Goal: Communication & Community: Answer question/provide support

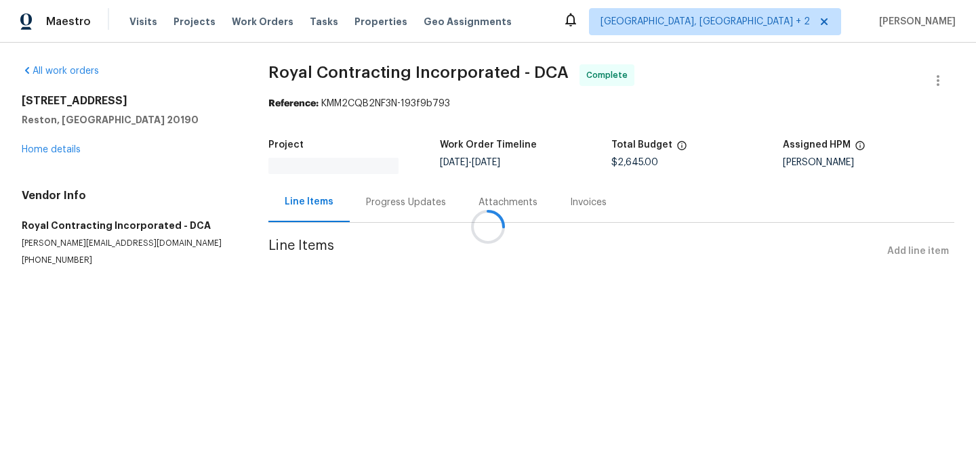
click at [540, 198] on div at bounding box center [488, 226] width 976 height 453
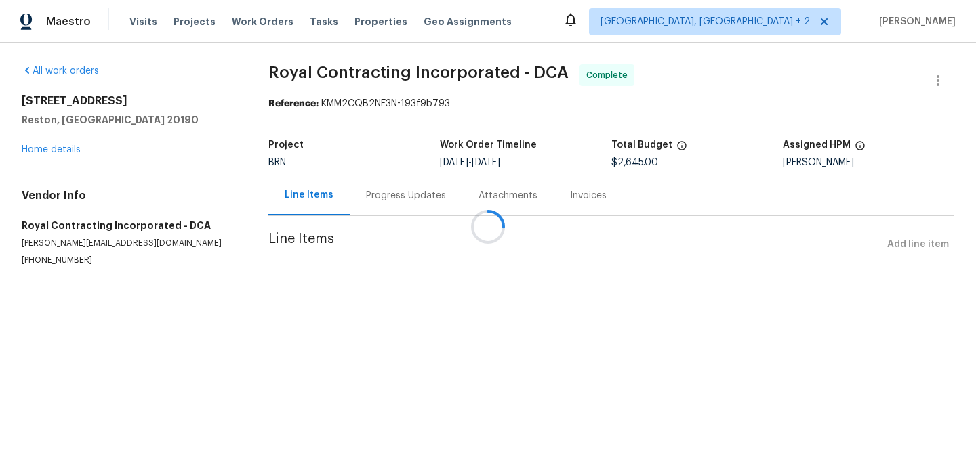
click at [558, 196] on div at bounding box center [488, 226] width 976 height 453
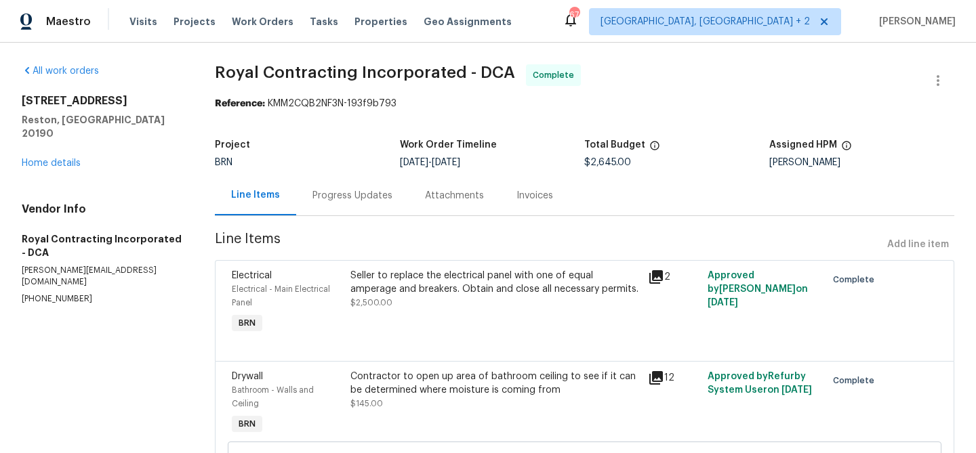
click at [534, 197] on div "Invoices" at bounding box center [534, 196] width 37 height 14
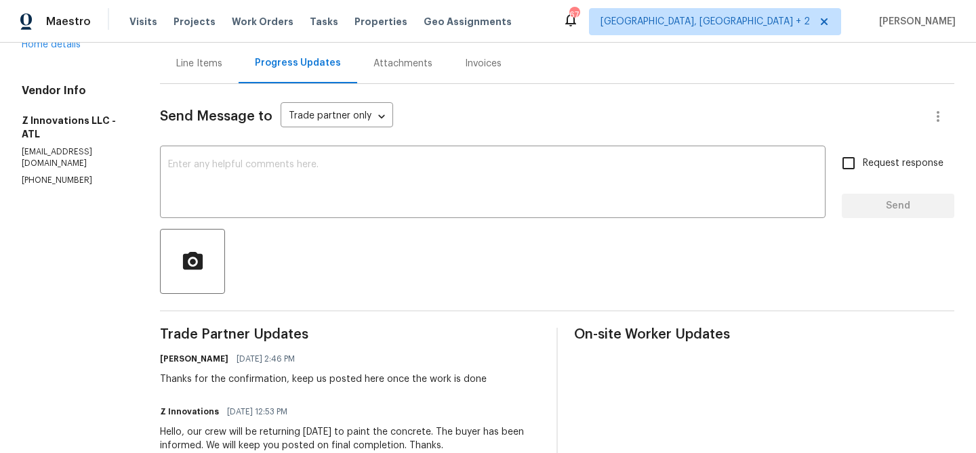
scroll to position [143, 0]
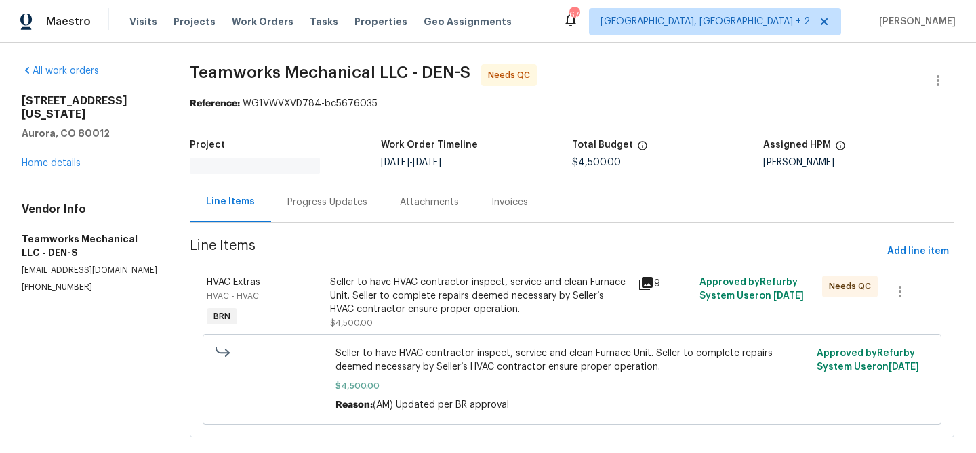
click at [326, 192] on div "Progress Updates" at bounding box center [327, 202] width 112 height 40
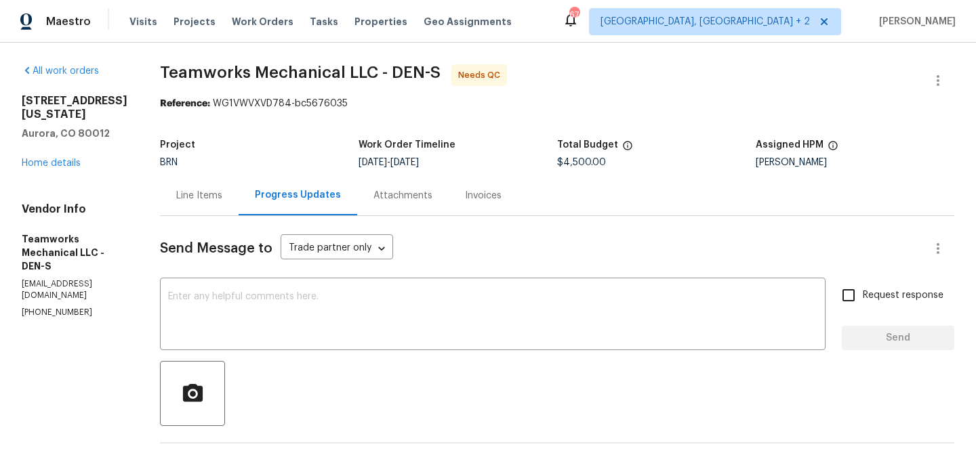
click at [177, 197] on div "Line Items" at bounding box center [199, 196] width 46 height 14
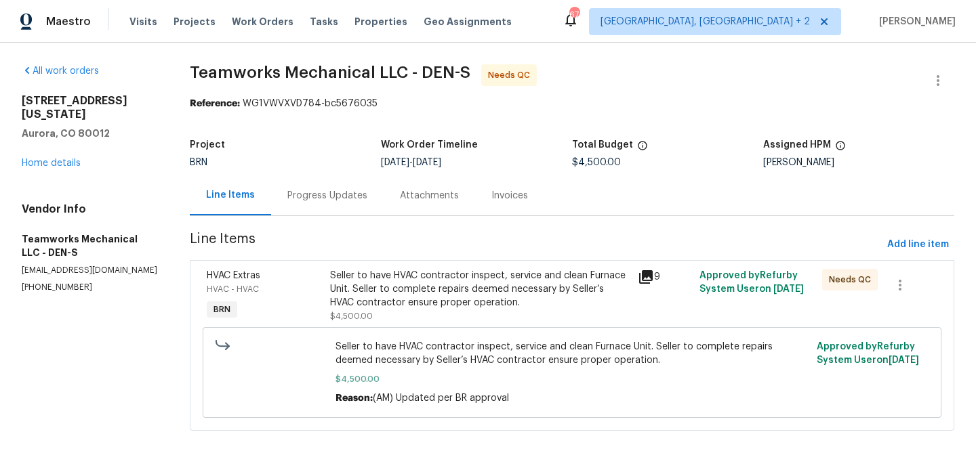
click at [361, 312] on span "$4,500.00" at bounding box center [351, 316] width 43 height 8
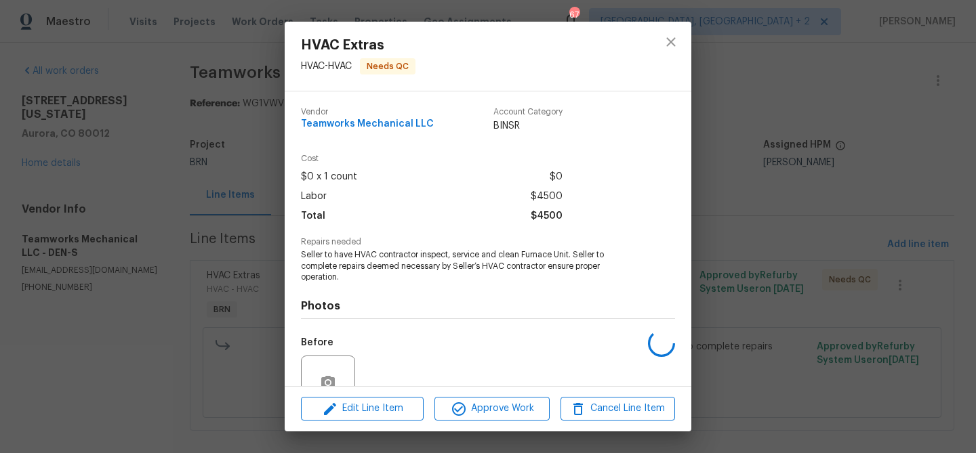
scroll to position [125, 0]
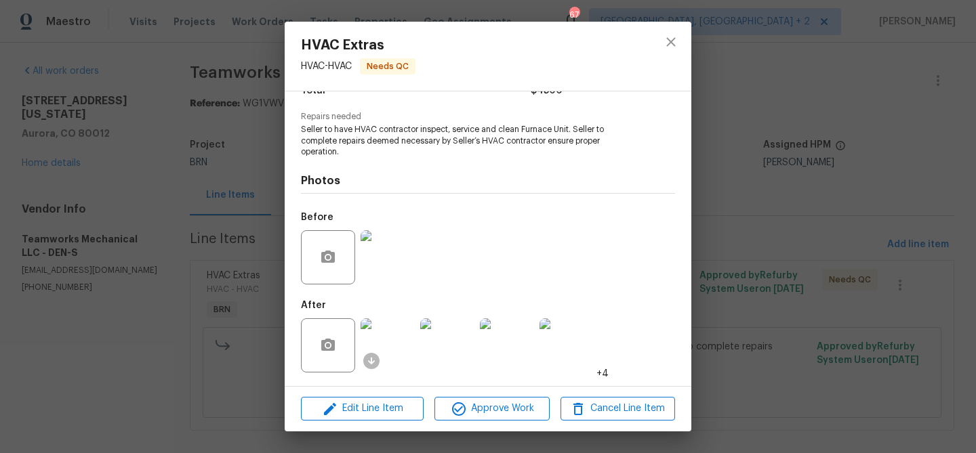
click at [173, 240] on div "HVAC Extras HVAC - HVAC Needs QC Vendor Teamworks Mechanical LLC Account Catego…" at bounding box center [488, 226] width 976 height 453
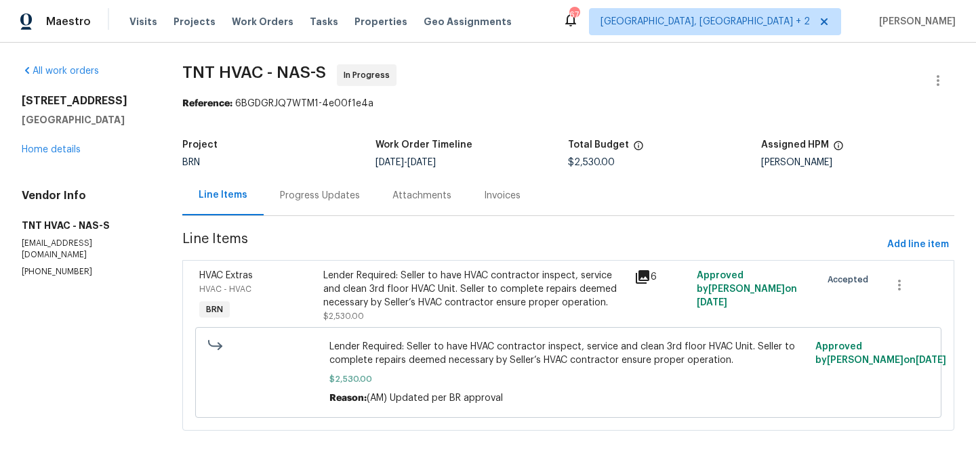
click at [326, 186] on div "Progress Updates" at bounding box center [320, 195] width 112 height 40
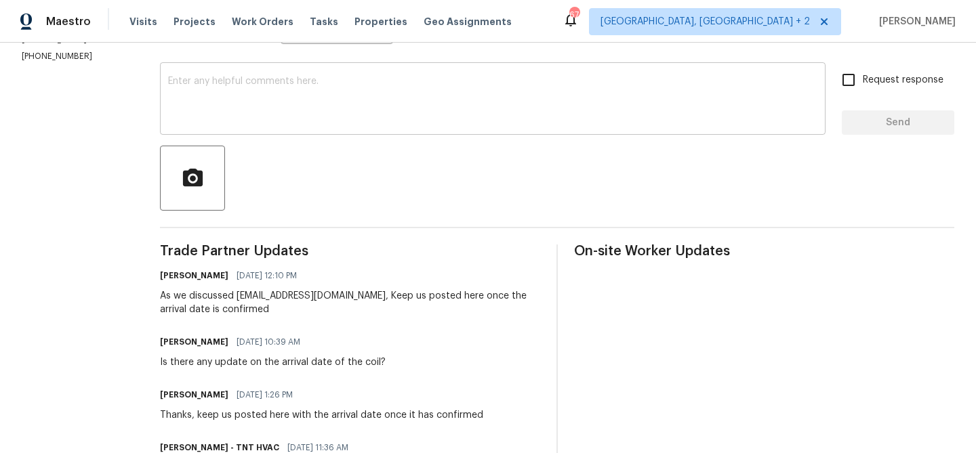
scroll to position [231, 0]
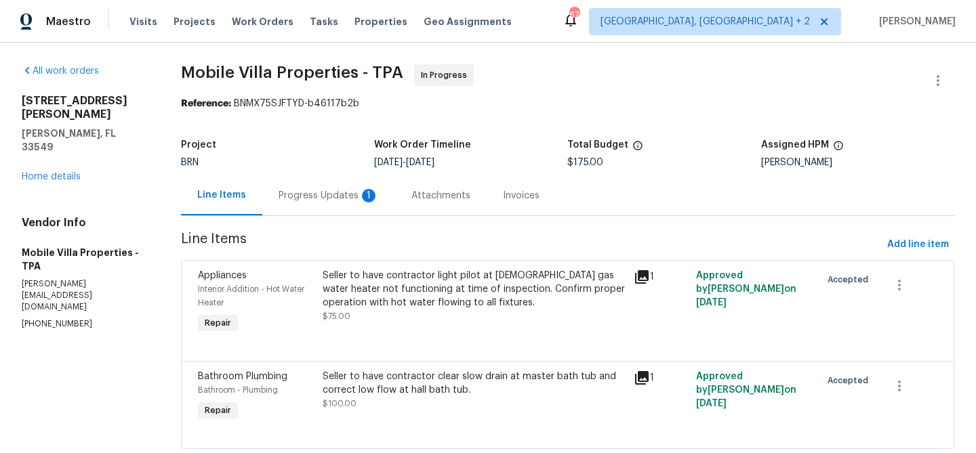
click at [337, 194] on div "Progress Updates 1" at bounding box center [328, 196] width 100 height 14
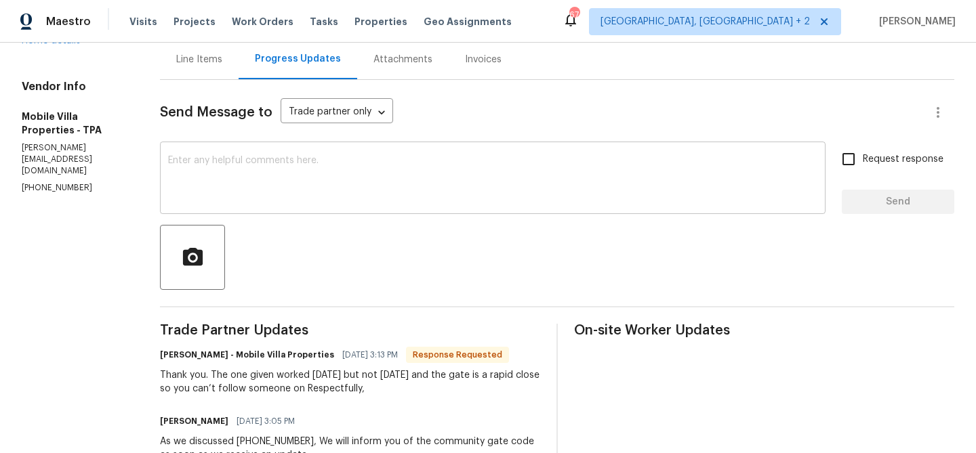
scroll to position [138, 0]
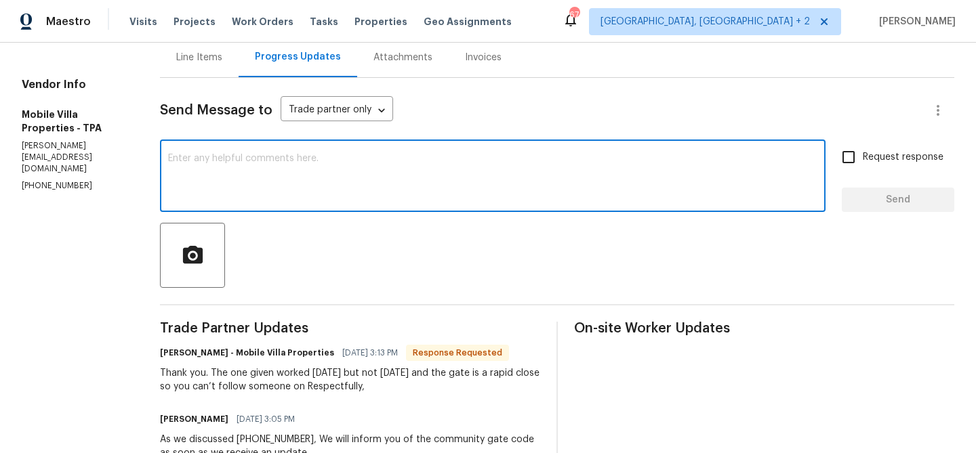
click at [206, 156] on textarea at bounding box center [492, 177] width 649 height 47
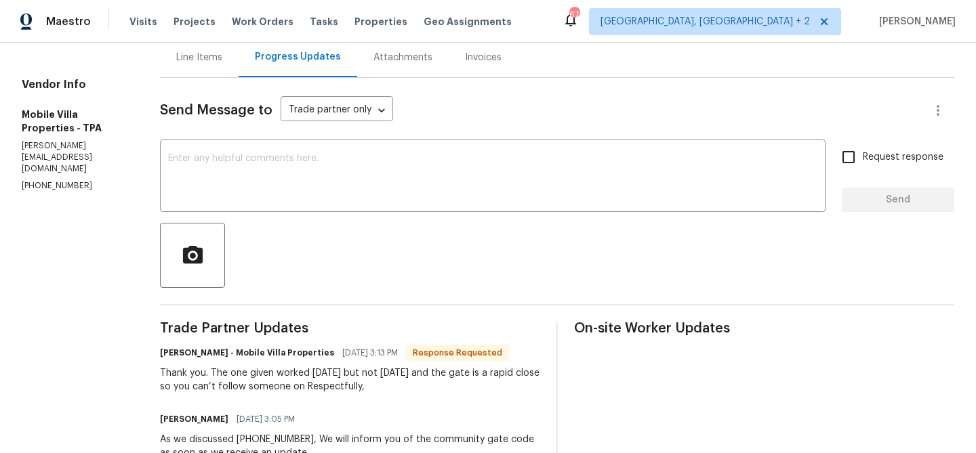
drag, startPoint x: 144, startPoint y: 370, endPoint x: 371, endPoint y: 386, distance: 228.3
click at [371, 386] on div "All work orders 2513 Andrea Lynn Dr Lutz, FL 33549 Home details Vendor Info Mob…" at bounding box center [488, 254] width 976 height 701
copy div "Thank you. The one given worked yesterday but not today and the gate is a rapid…"
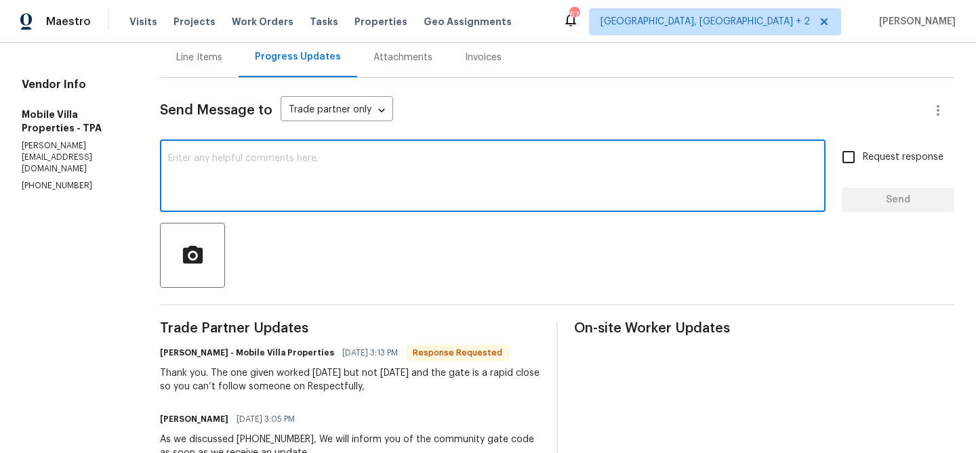
click at [228, 197] on textarea at bounding box center [492, 177] width 649 height 47
type textarea "I"
type textarea "We will check and update you"
click at [897, 155] on span "Request response" at bounding box center [903, 157] width 81 height 14
click at [863, 155] on input "Request response" at bounding box center [848, 157] width 28 height 28
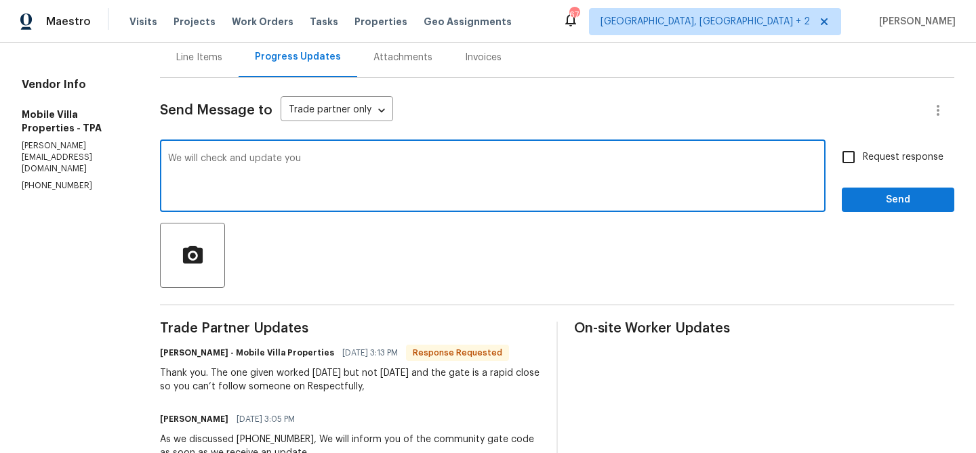
checkbox input "true"
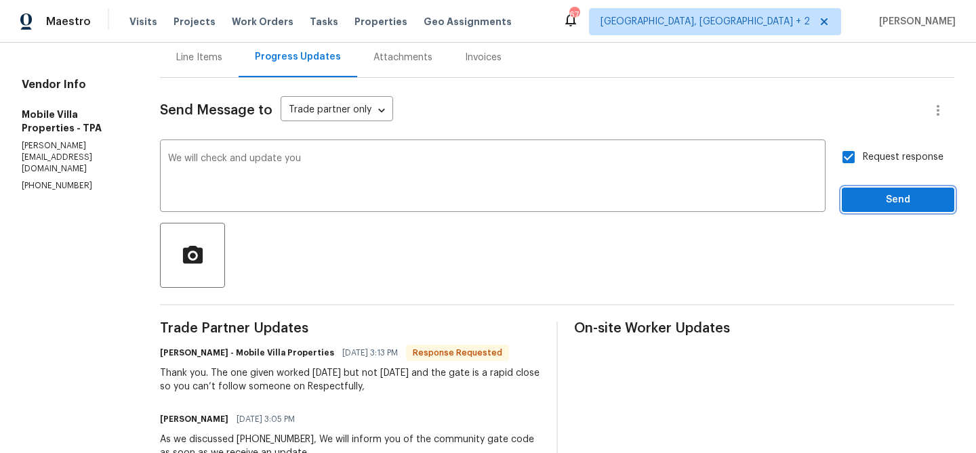
click at [867, 208] on span "Send" at bounding box center [897, 200] width 91 height 17
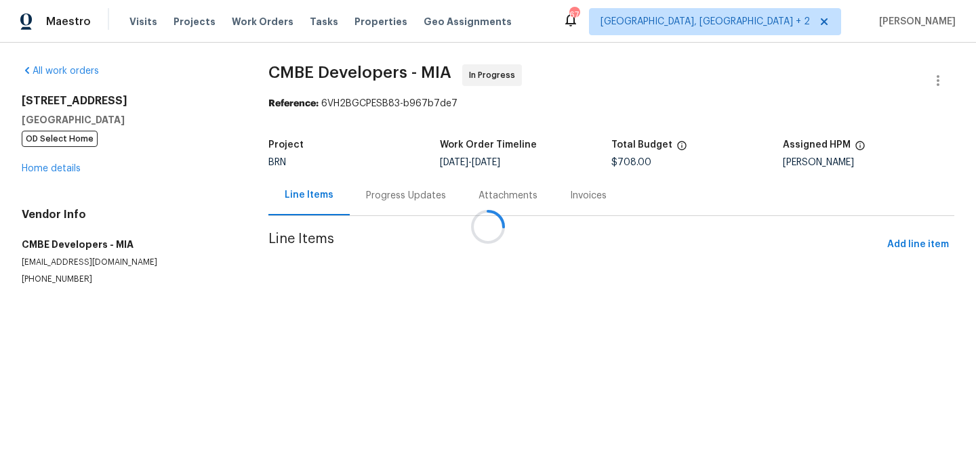
click at [369, 200] on div at bounding box center [488, 226] width 976 height 453
click at [352, 197] on div at bounding box center [488, 226] width 976 height 453
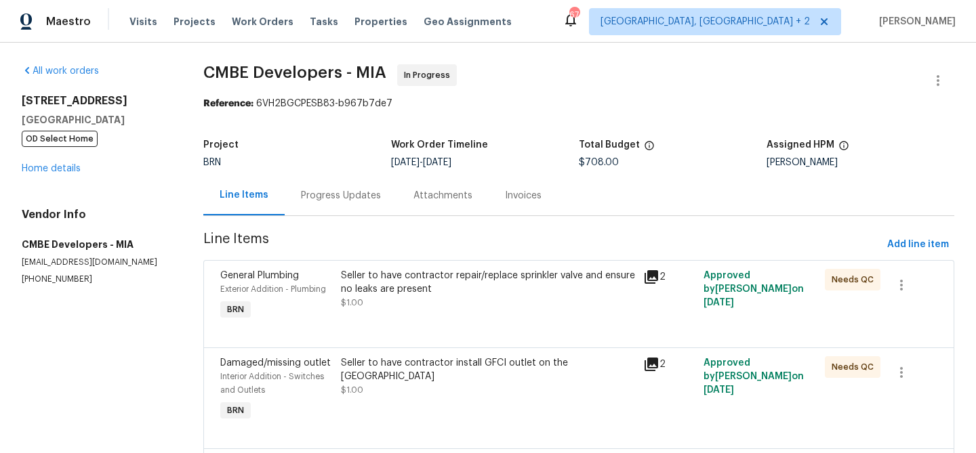
click at [350, 193] on div "Progress Updates" at bounding box center [341, 196] width 80 height 14
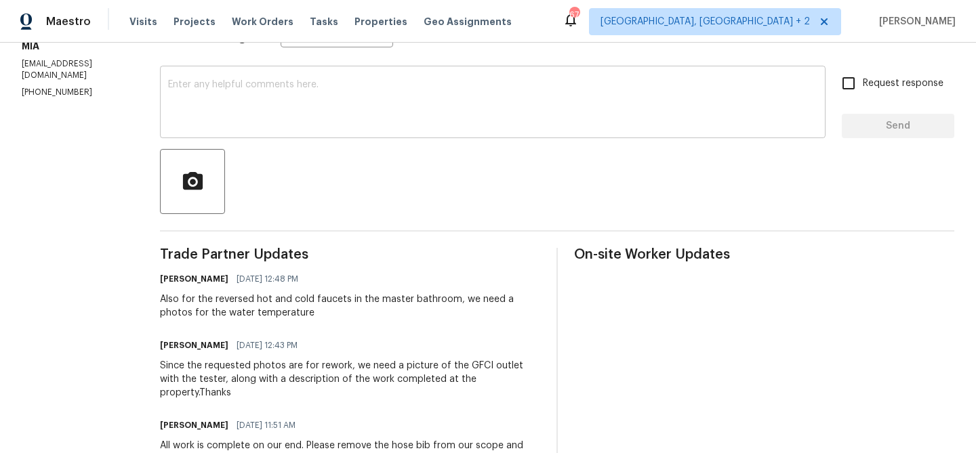
scroll to position [226, 0]
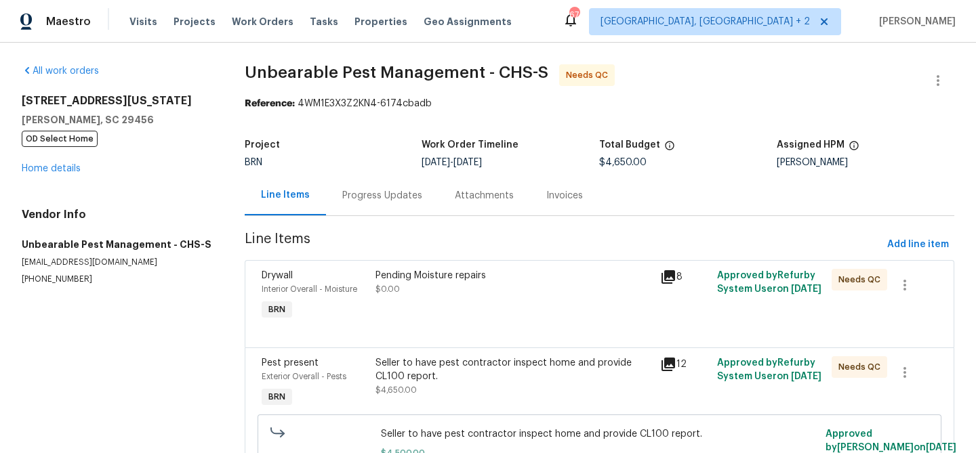
click at [350, 187] on div "Progress Updates" at bounding box center [382, 195] width 112 height 40
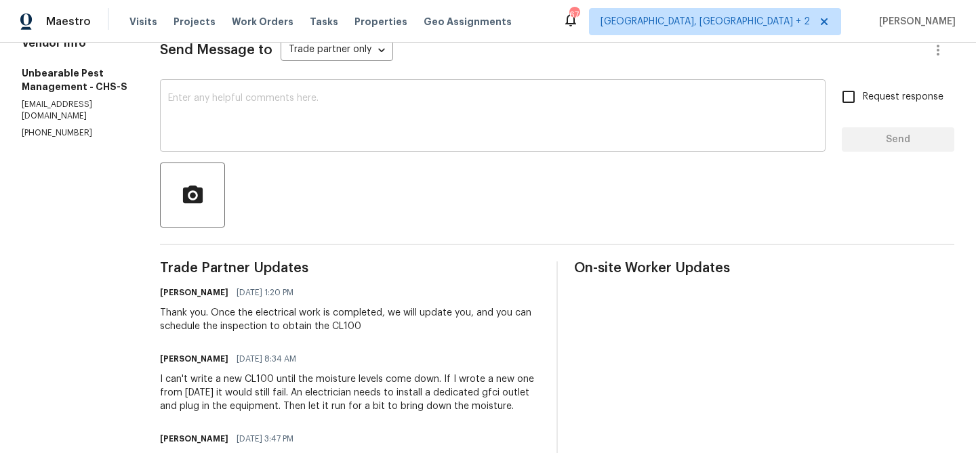
scroll to position [214, 0]
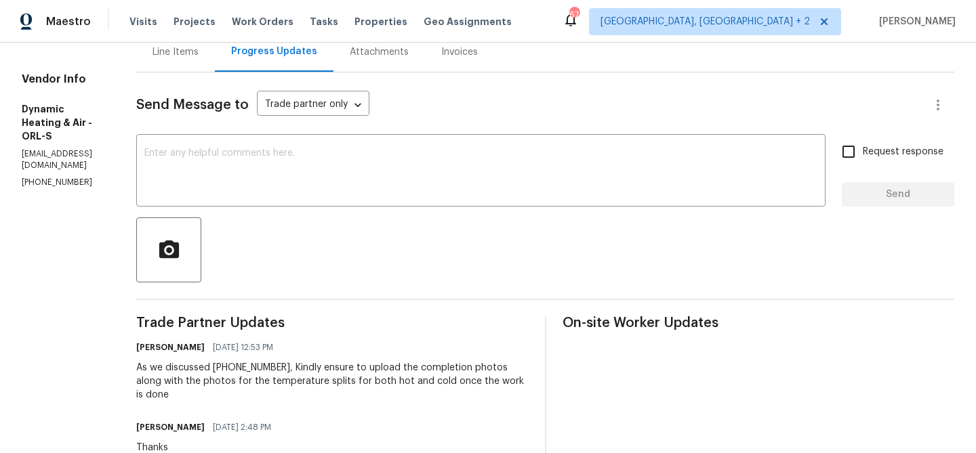
scroll to position [171, 0]
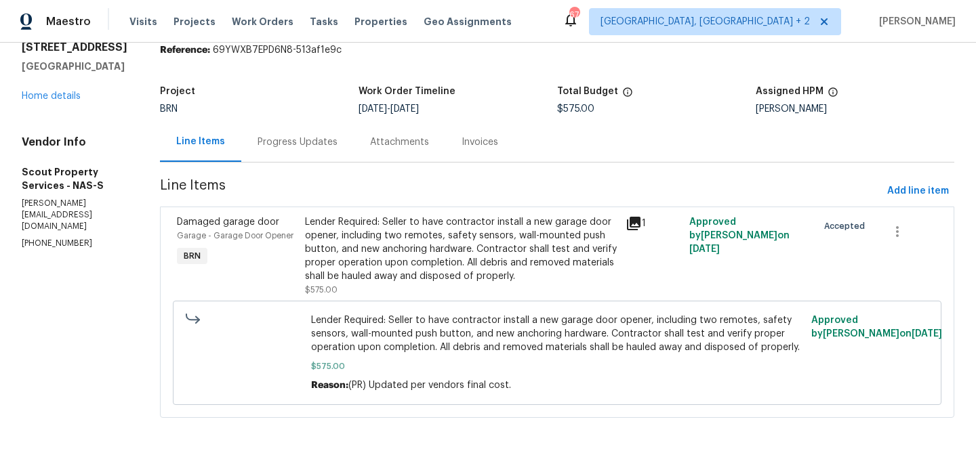
click at [264, 136] on div "Progress Updates" at bounding box center [297, 143] width 80 height 14
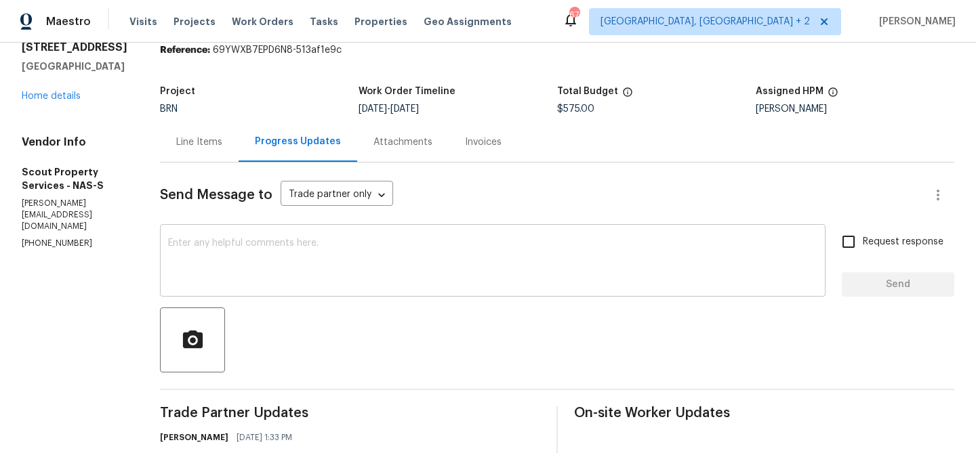
scroll to position [79, 0]
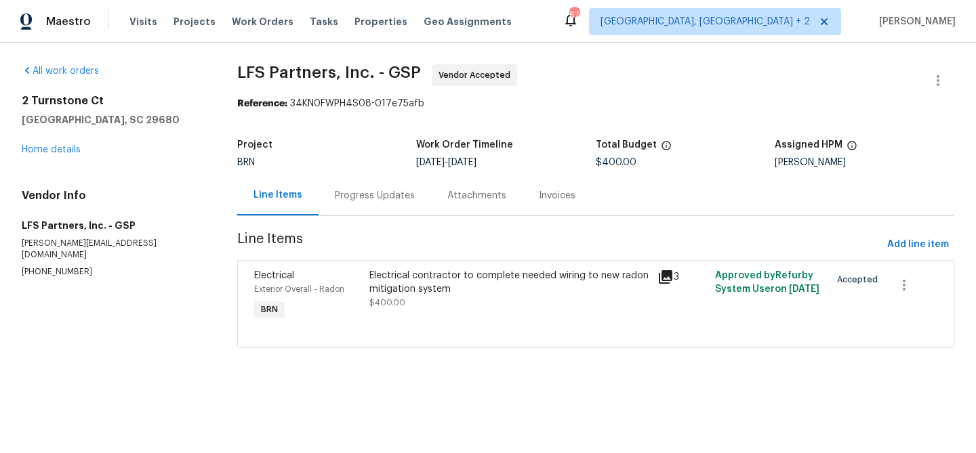
click at [346, 185] on div "Progress Updates" at bounding box center [374, 195] width 112 height 40
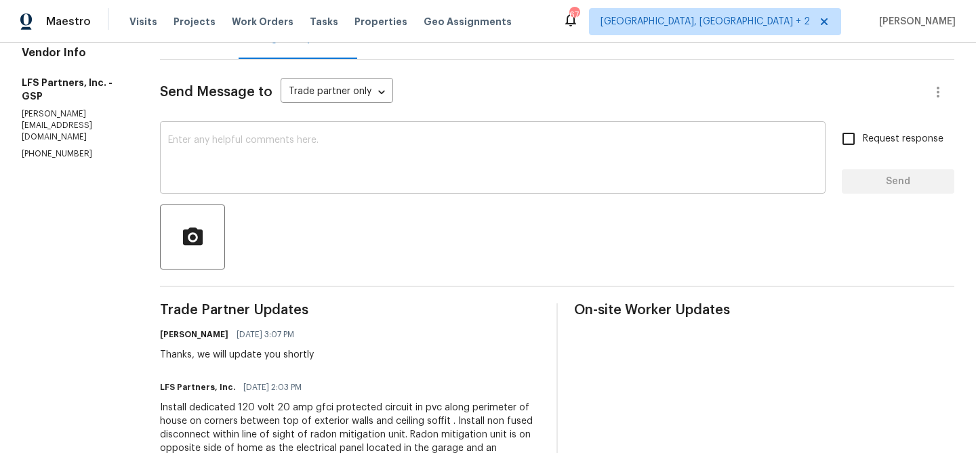
scroll to position [165, 0]
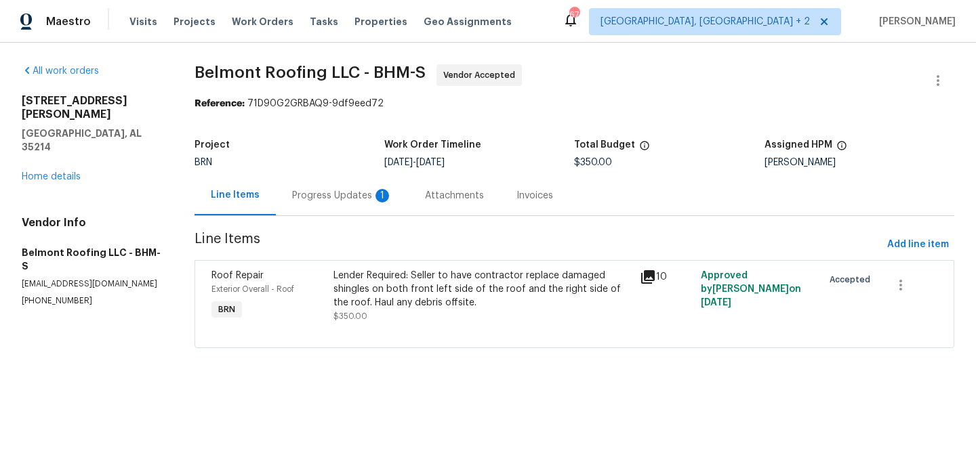
click at [342, 184] on div "Progress Updates 1" at bounding box center [342, 195] width 133 height 40
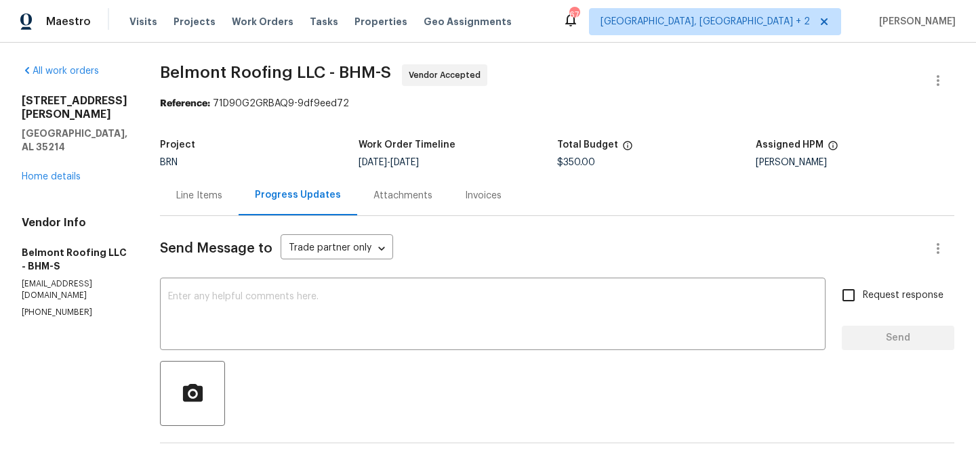
click at [222, 196] on div "Line Items" at bounding box center [199, 196] width 46 height 14
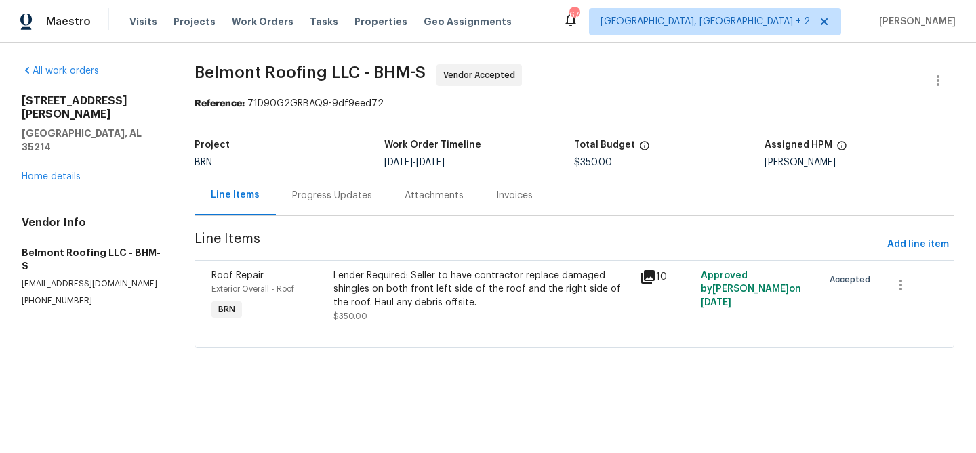
click at [399, 268] on div "Lender Required: Seller to have contractor replace damaged shingles on both fro…" at bounding box center [482, 296] width 306 height 62
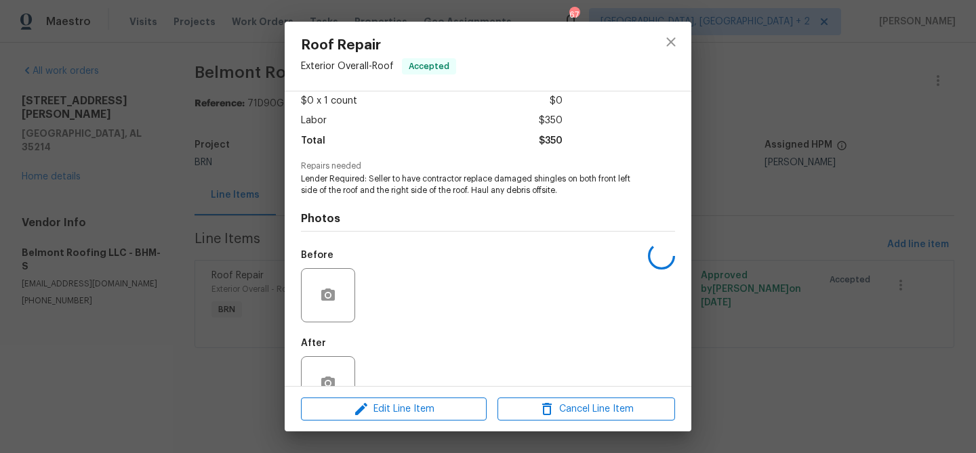
scroll to position [107, 0]
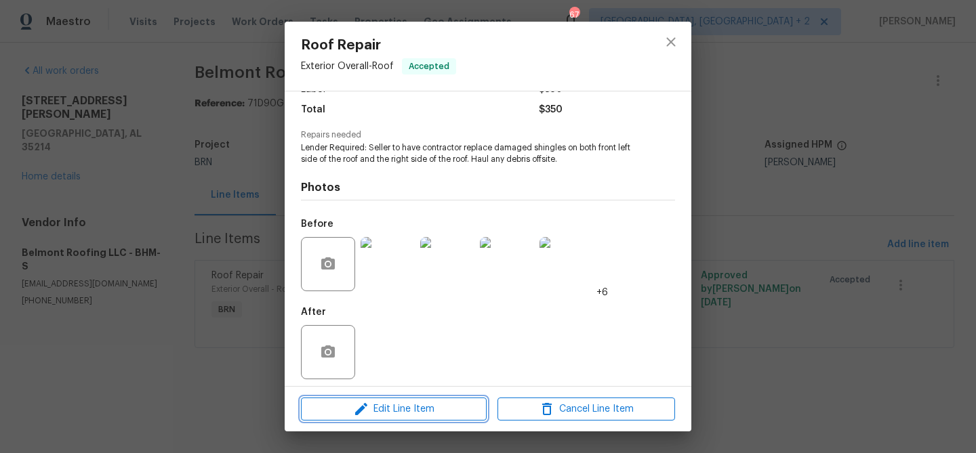
click at [357, 416] on icon "button" at bounding box center [361, 409] width 16 height 16
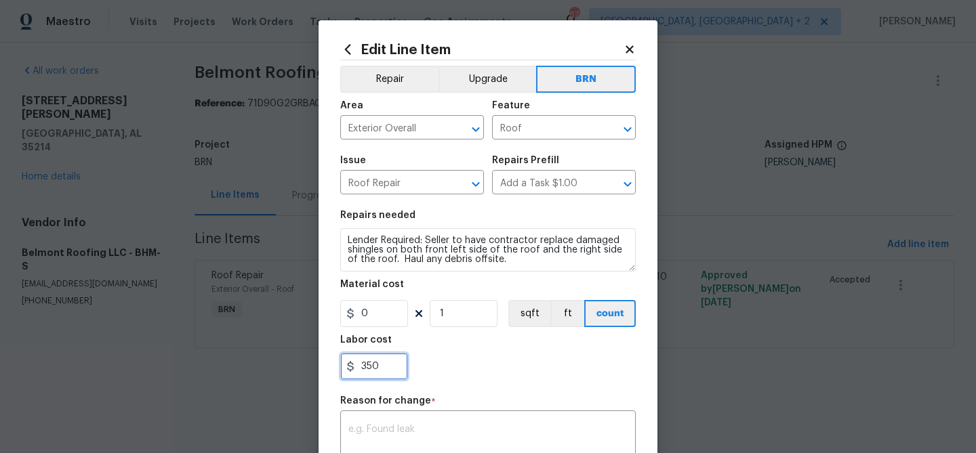
click at [383, 360] on input "350" at bounding box center [374, 366] width 68 height 27
type input "3"
paste input "text"
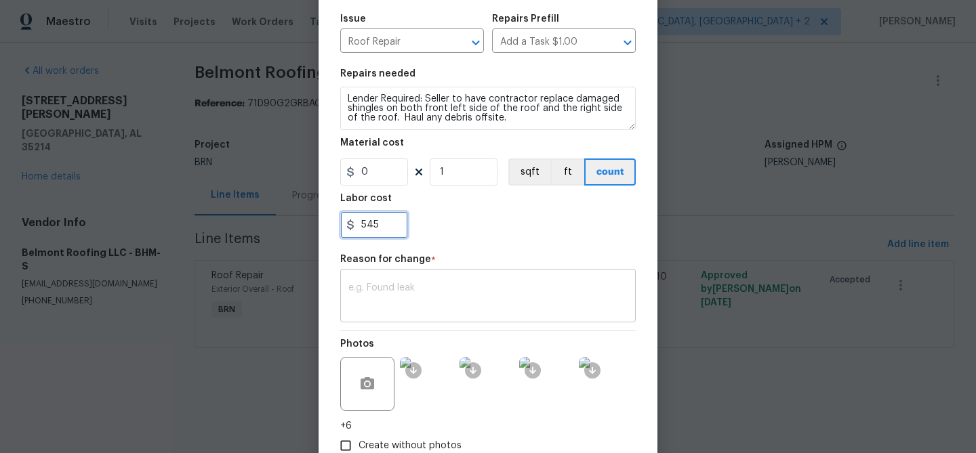
type input "545"
click at [428, 290] on textarea at bounding box center [487, 297] width 279 height 28
paste textarea "(AM) Updated per vendors final cost."
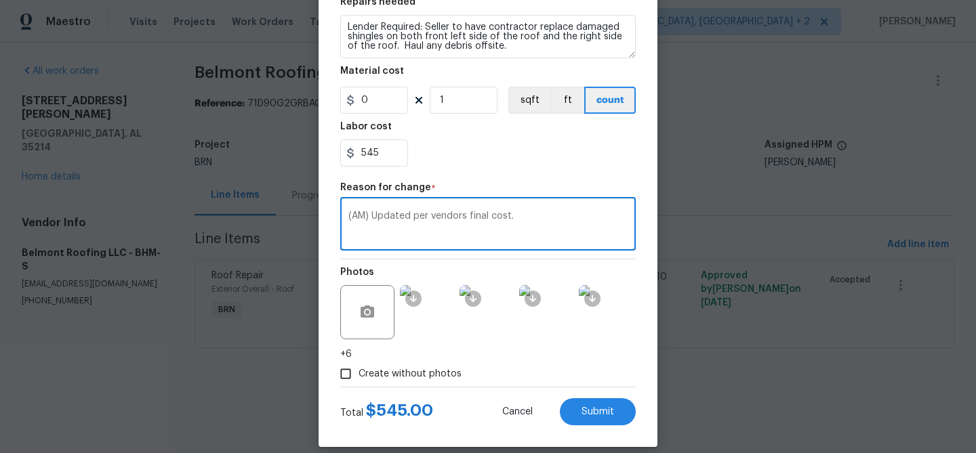
scroll to position [228, 0]
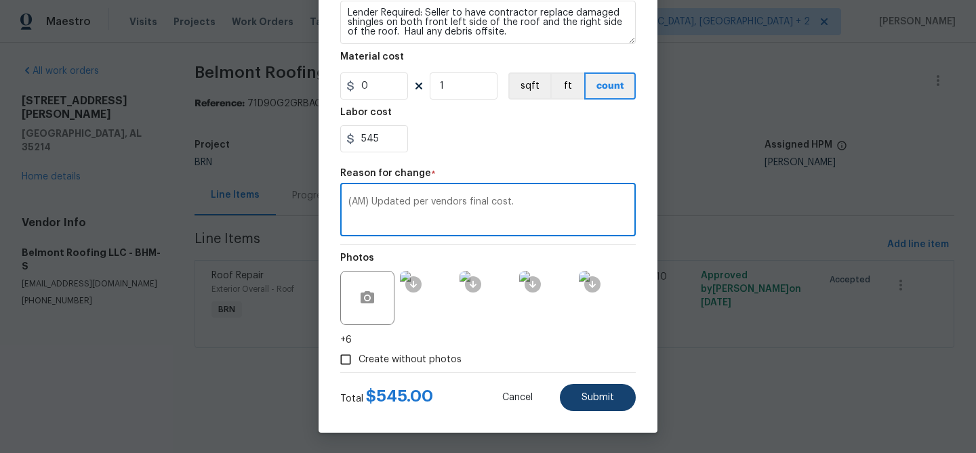
type textarea "(AM) Updated per vendors final cost."
click at [595, 393] on span "Submit" at bounding box center [597, 398] width 33 height 10
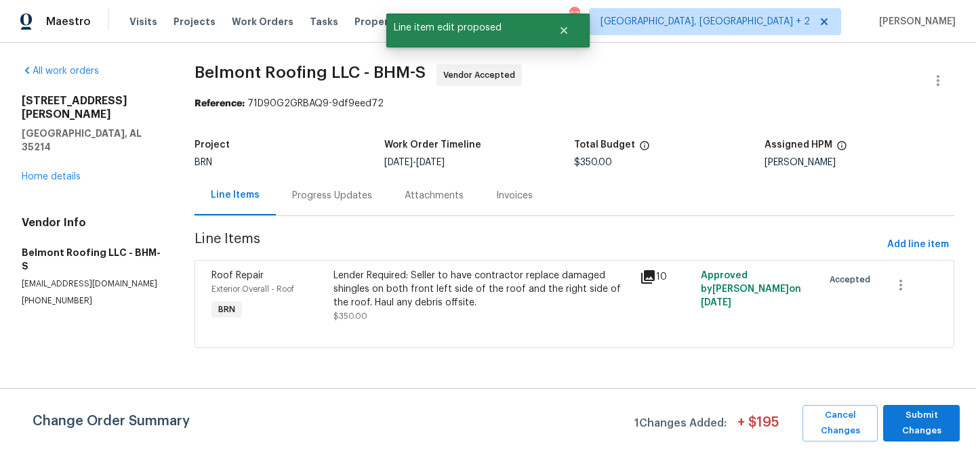
scroll to position [0, 0]
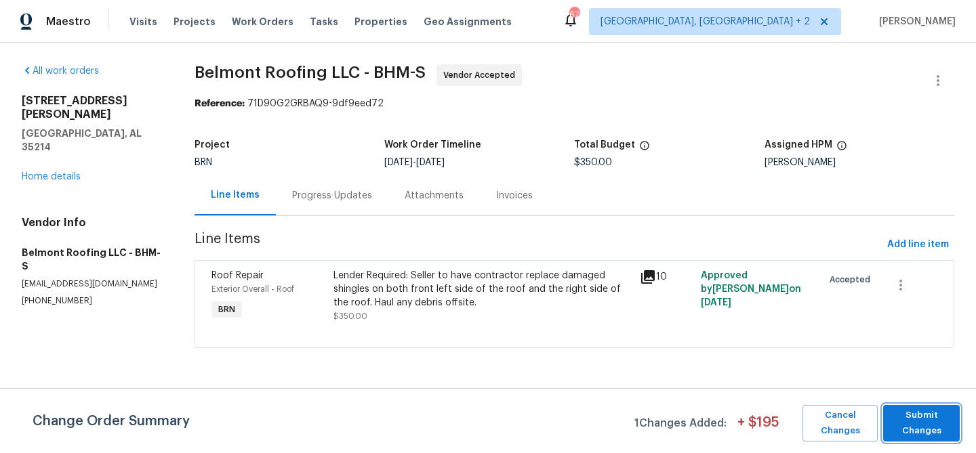
click at [896, 424] on span "Submit Changes" at bounding box center [921, 423] width 63 height 31
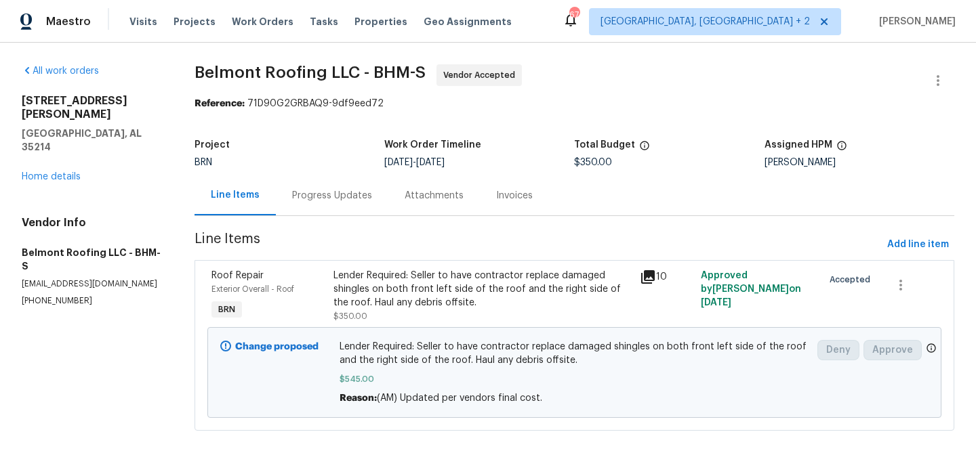
scroll to position [16, 0]
drag, startPoint x: 191, startPoint y: 75, endPoint x: 329, endPoint y: 75, distance: 137.6
click at [329, 75] on div "All work orders [STREET_ADDRESS][PERSON_NAME] Home details Vendor Info Belmont …" at bounding box center [488, 256] width 976 height 426
copy span "Belmont Roofing"
click at [290, 79] on span "Belmont Roofing LLC - BHM-S" at bounding box center [309, 72] width 231 height 16
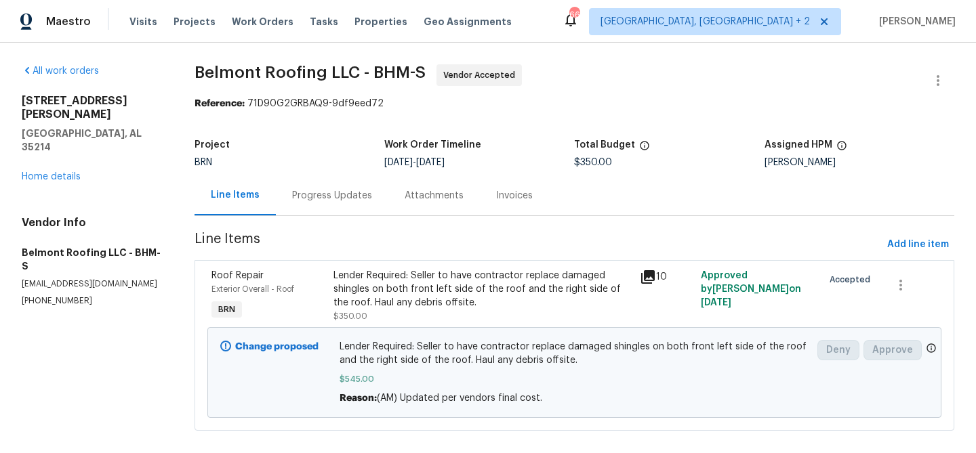
scroll to position [16, 0]
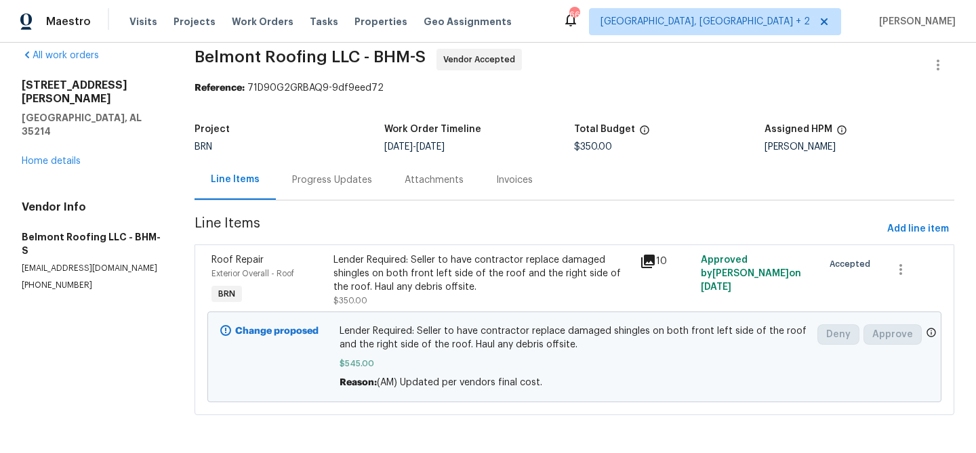
click at [327, 196] on div "Progress Updates" at bounding box center [332, 180] width 112 height 40
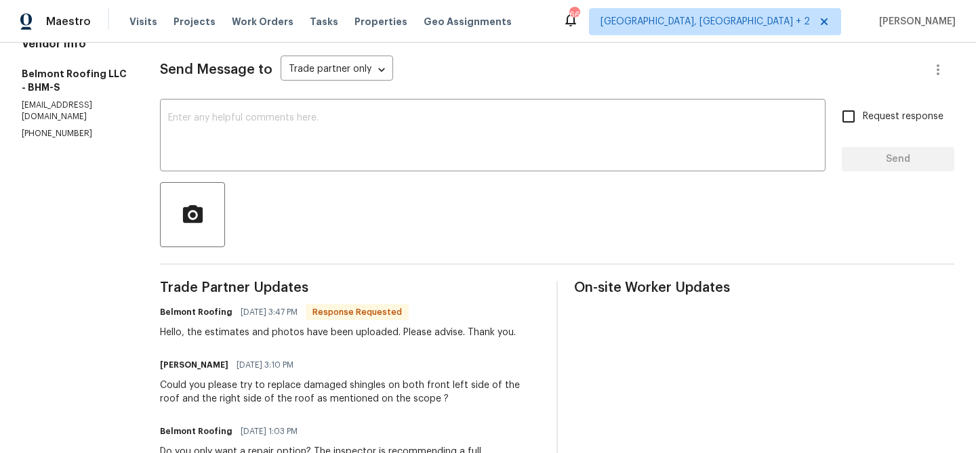
scroll to position [199, 0]
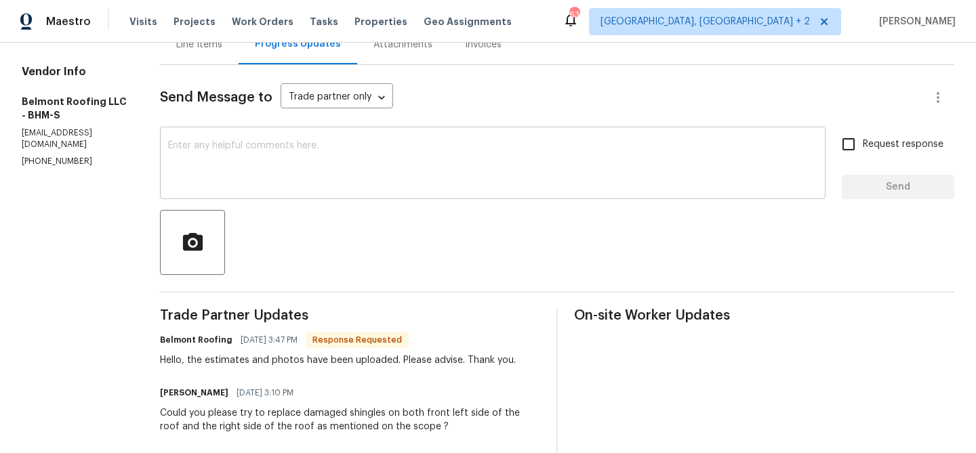
scroll to position [157, 0]
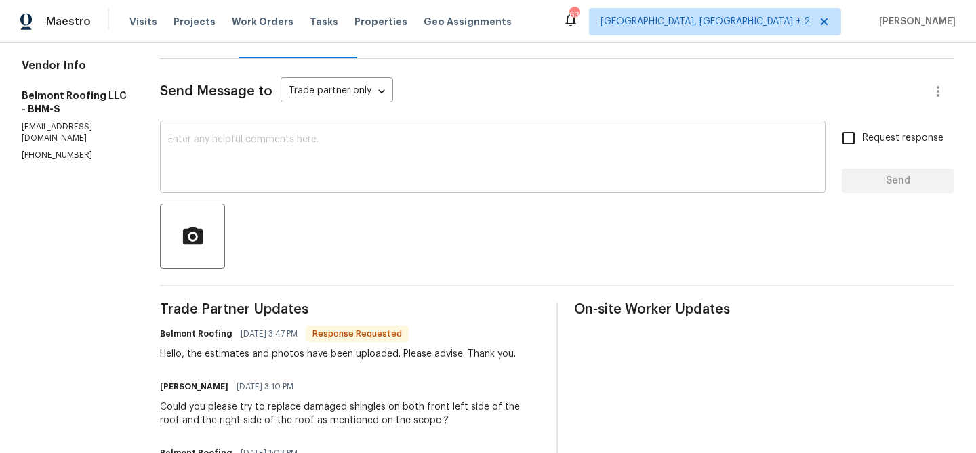
click at [278, 173] on textarea at bounding box center [492, 158] width 649 height 47
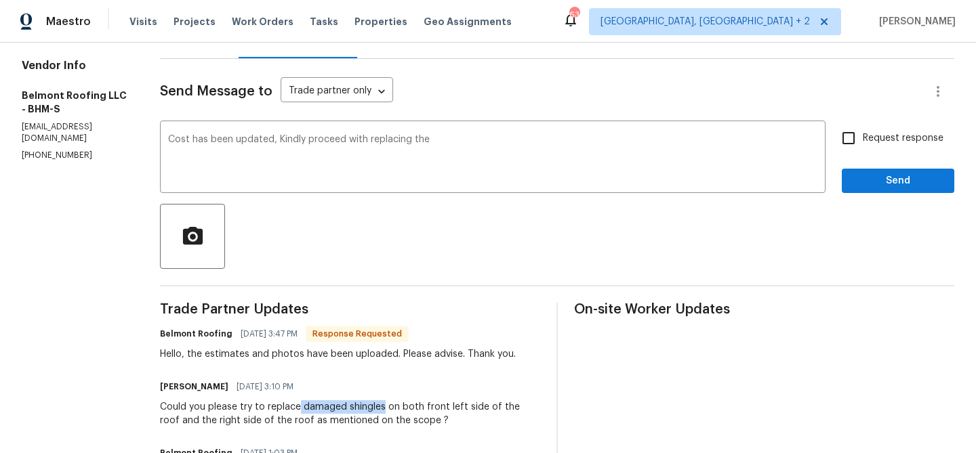
drag, startPoint x: 325, startPoint y: 408, endPoint x: 409, endPoint y: 408, distance: 84.0
click at [409, 408] on div "Could you please try to replace damaged shingles on both front left side of the…" at bounding box center [350, 413] width 380 height 27
copy div "damaged shingles"
click at [493, 144] on textarea "Cost has been updated, Kindly proceed with replacing the" at bounding box center [492, 158] width 649 height 47
paste textarea "damaged shingles"
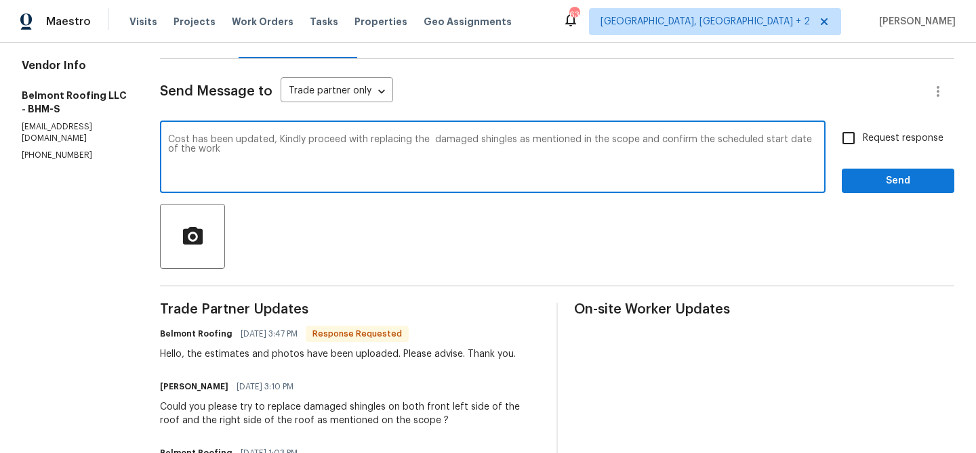
type textarea "Cost has been updated, Kindly proceed with replacing the damaged shingles as me…"
click at [908, 138] on span "Request response" at bounding box center [903, 138] width 81 height 14
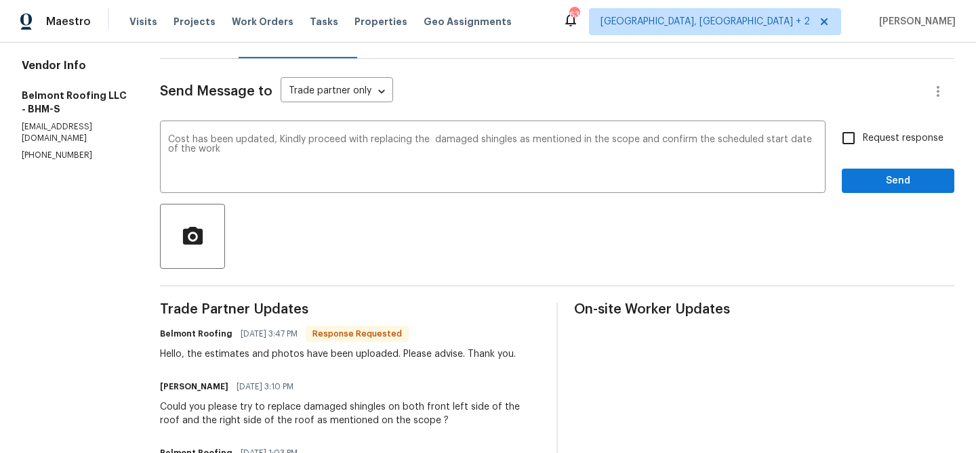
click at [892, 165] on div "Request response Send" at bounding box center [898, 158] width 112 height 69
click at [868, 140] on span "Request response" at bounding box center [903, 138] width 81 height 14
click at [863, 140] on input "Request response" at bounding box center [848, 138] width 28 height 28
checkbox input "true"
click at [858, 195] on div "Send Message to Trade partner only Trade partner only ​ Cost has been updated, …" at bounding box center [557, 424] width 794 height 730
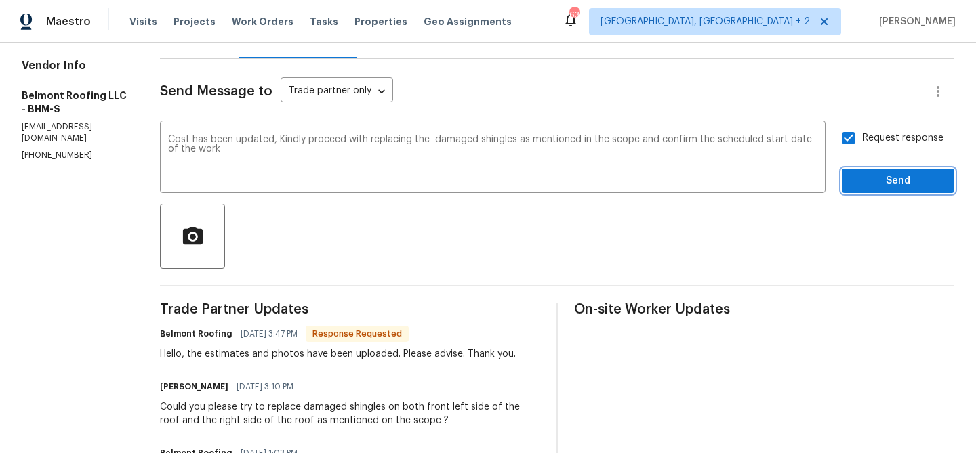
click at [860, 182] on span "Send" at bounding box center [897, 181] width 91 height 17
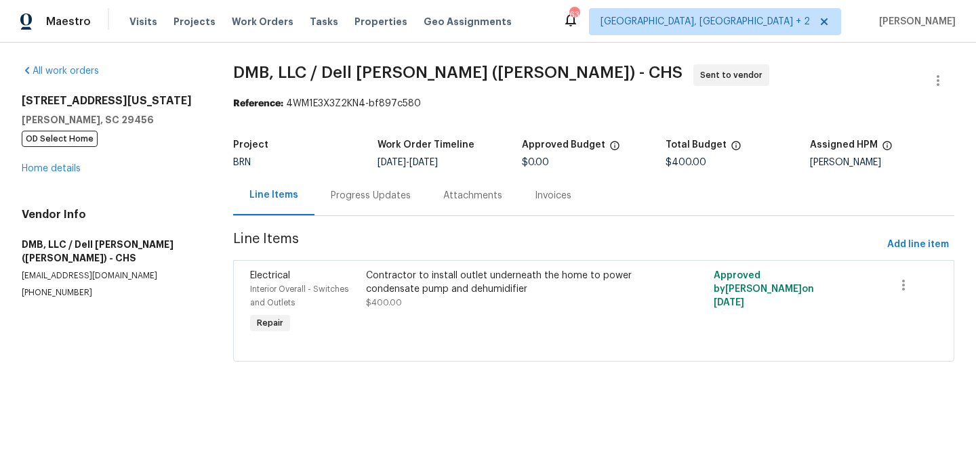
click at [352, 201] on div "Progress Updates" at bounding box center [371, 196] width 80 height 14
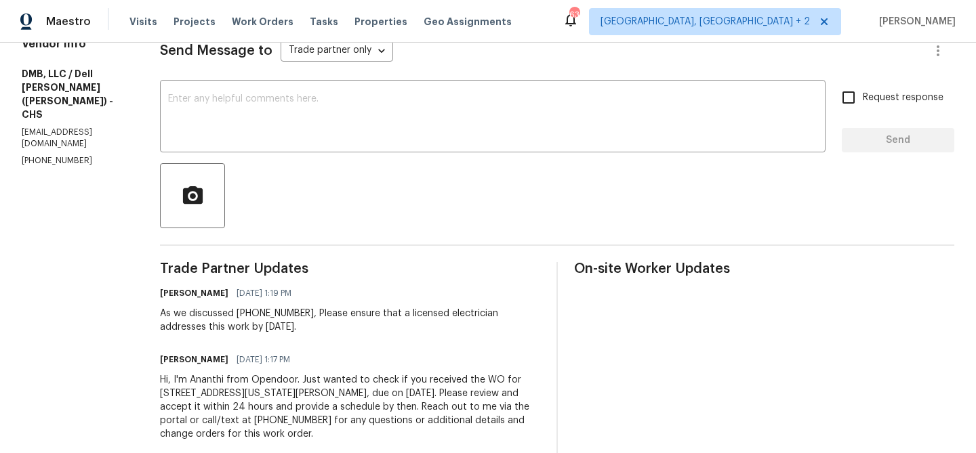
scroll to position [201, 0]
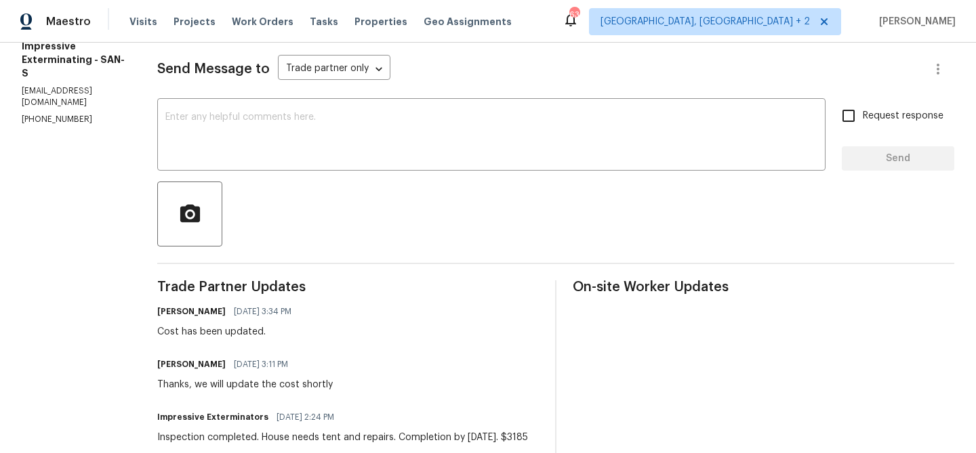
scroll to position [223, 0]
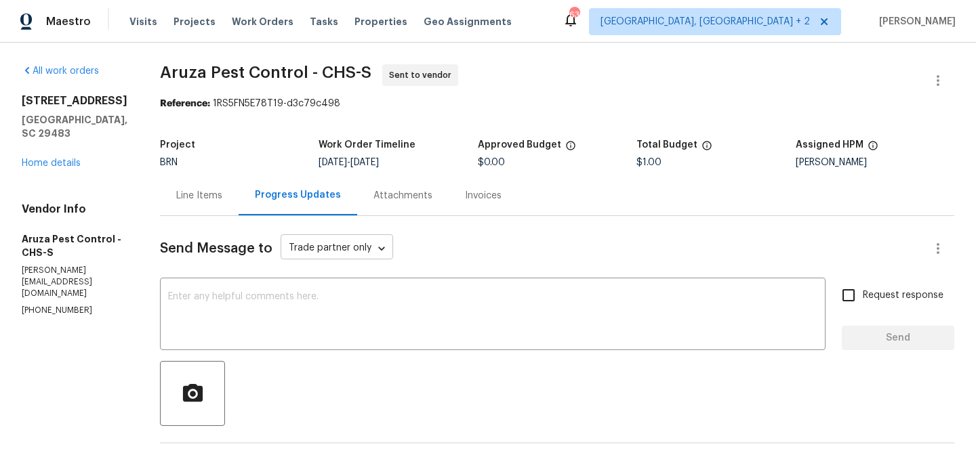
scroll to position [184, 0]
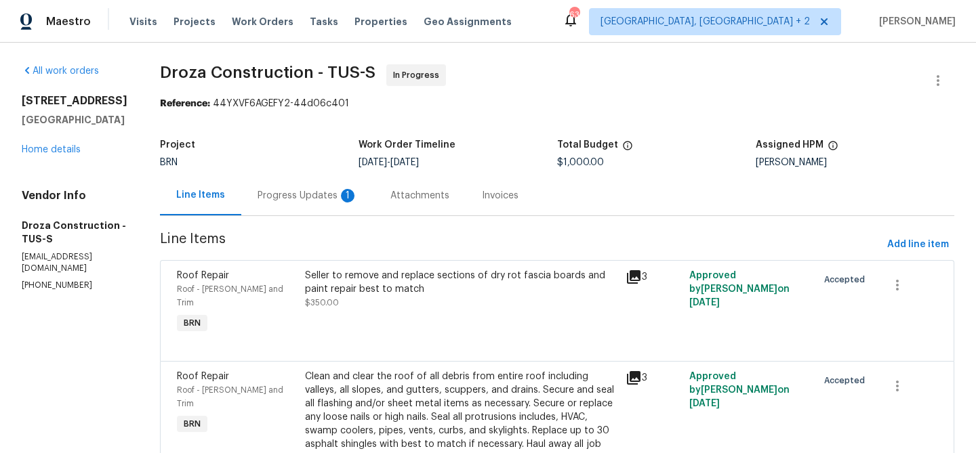
click at [289, 205] on div "Progress Updates 1" at bounding box center [307, 195] width 133 height 40
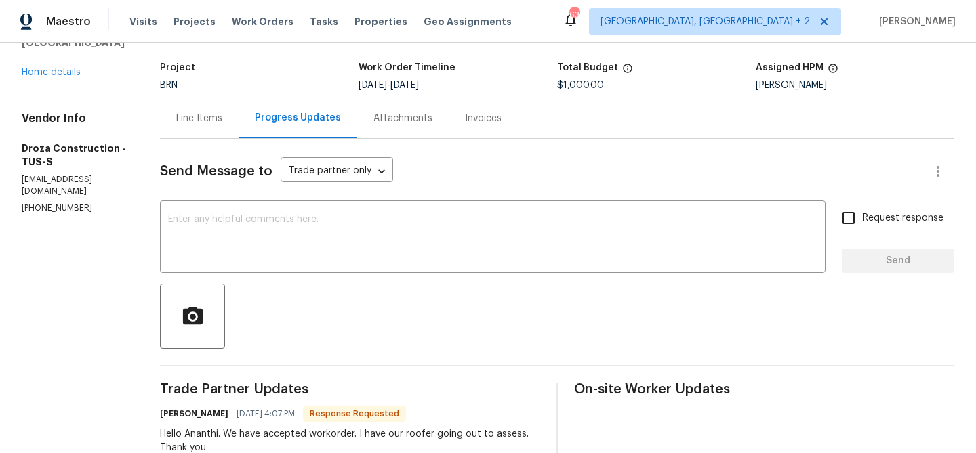
scroll to position [224, 0]
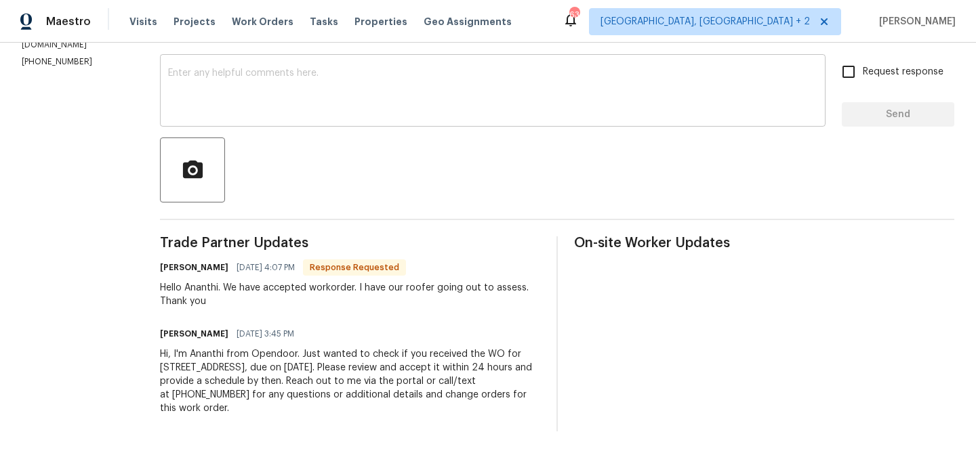
click at [266, 124] on div "x ​" at bounding box center [492, 92] width 665 height 69
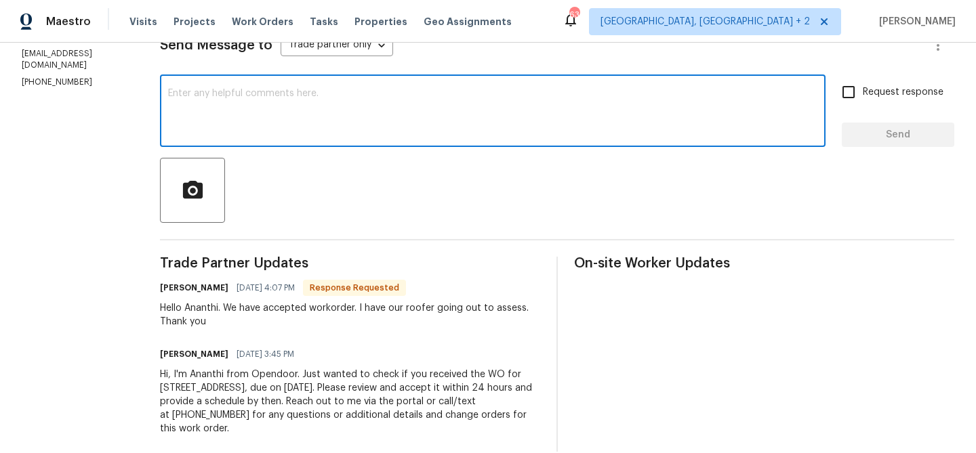
scroll to position [187, 0]
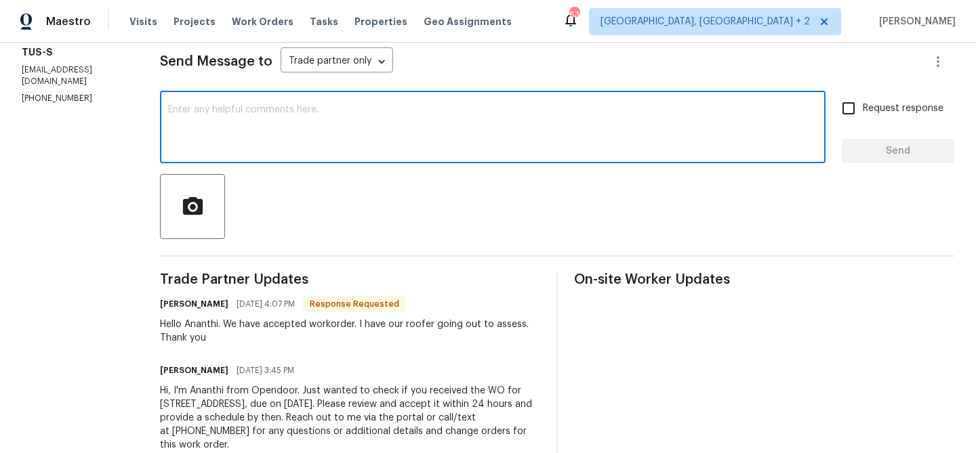
click at [258, 124] on textarea at bounding box center [492, 128] width 649 height 47
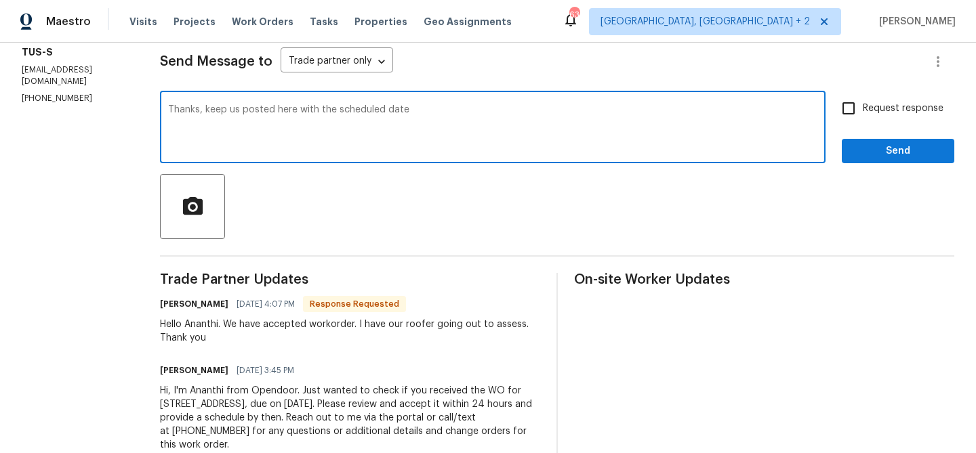
type textarea "Thanks, keep us posted here with the scheduled date"
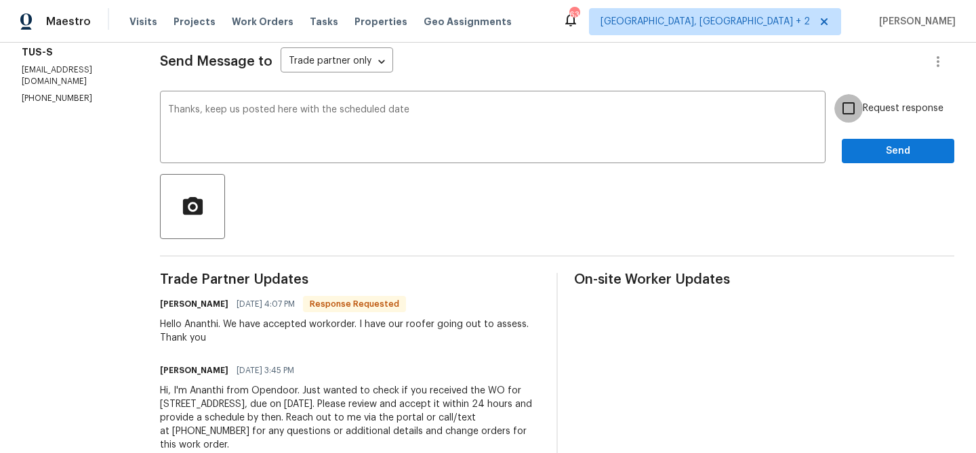
click at [847, 107] on input "Request response" at bounding box center [848, 108] width 28 height 28
checkbox input "true"
click at [866, 146] on span "Send" at bounding box center [897, 151] width 91 height 17
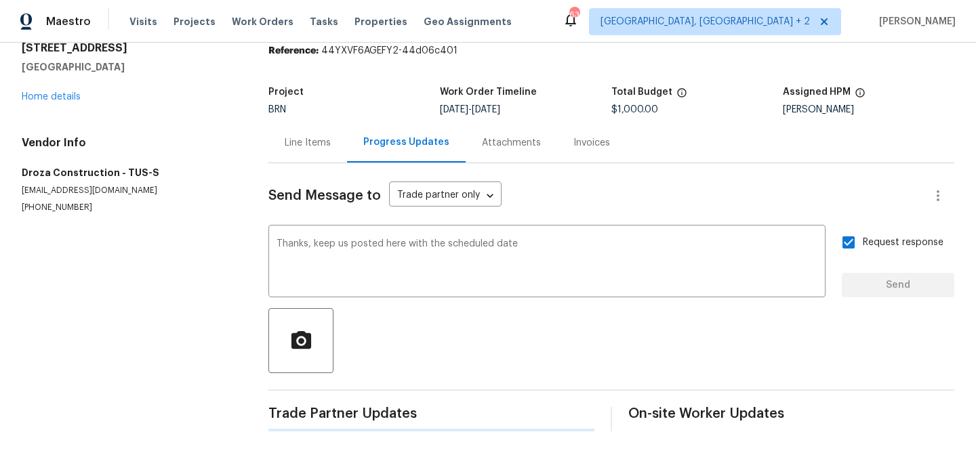
scroll to position [0, 0]
